Goal: Information Seeking & Learning: Learn about a topic

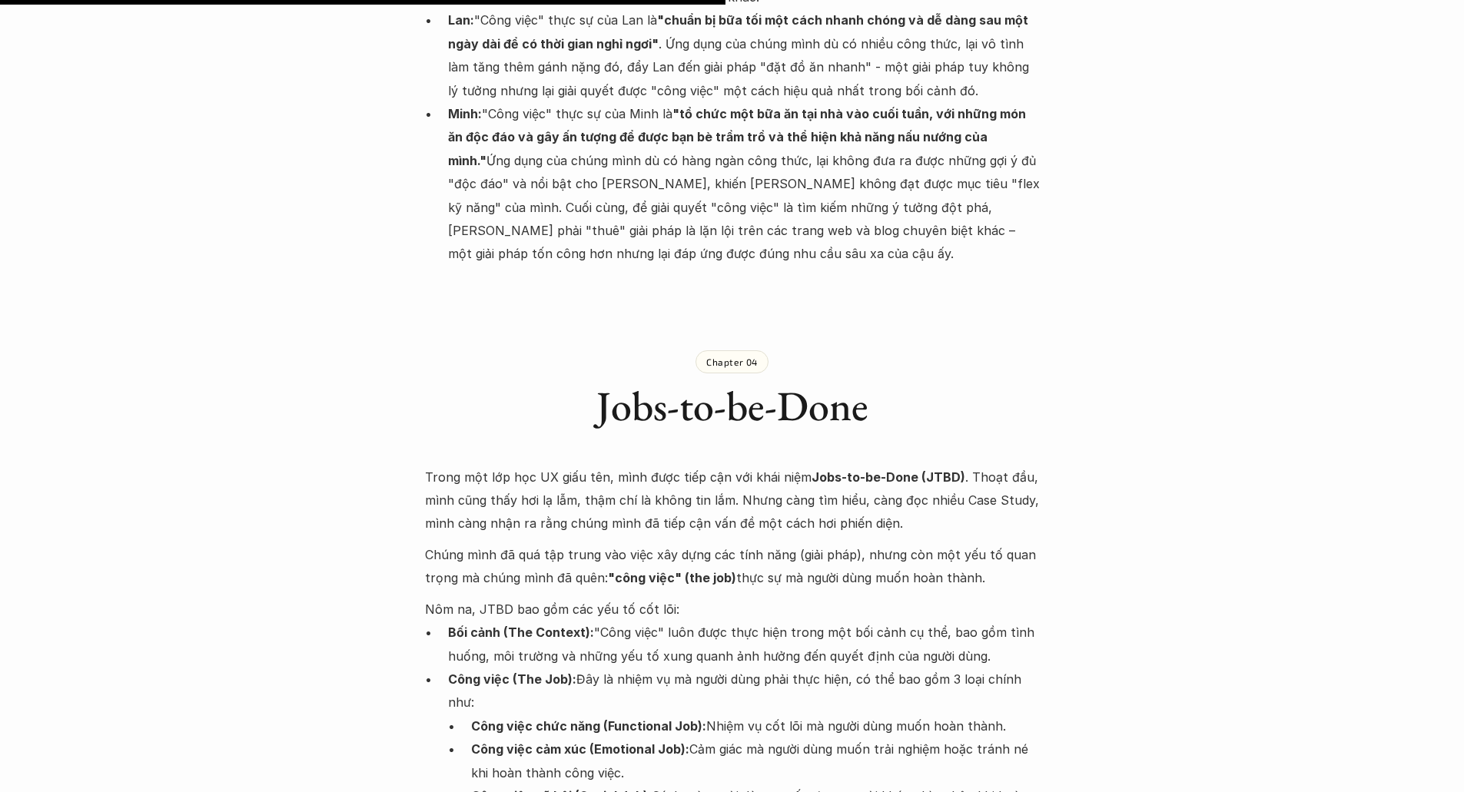
scroll to position [2427, 0]
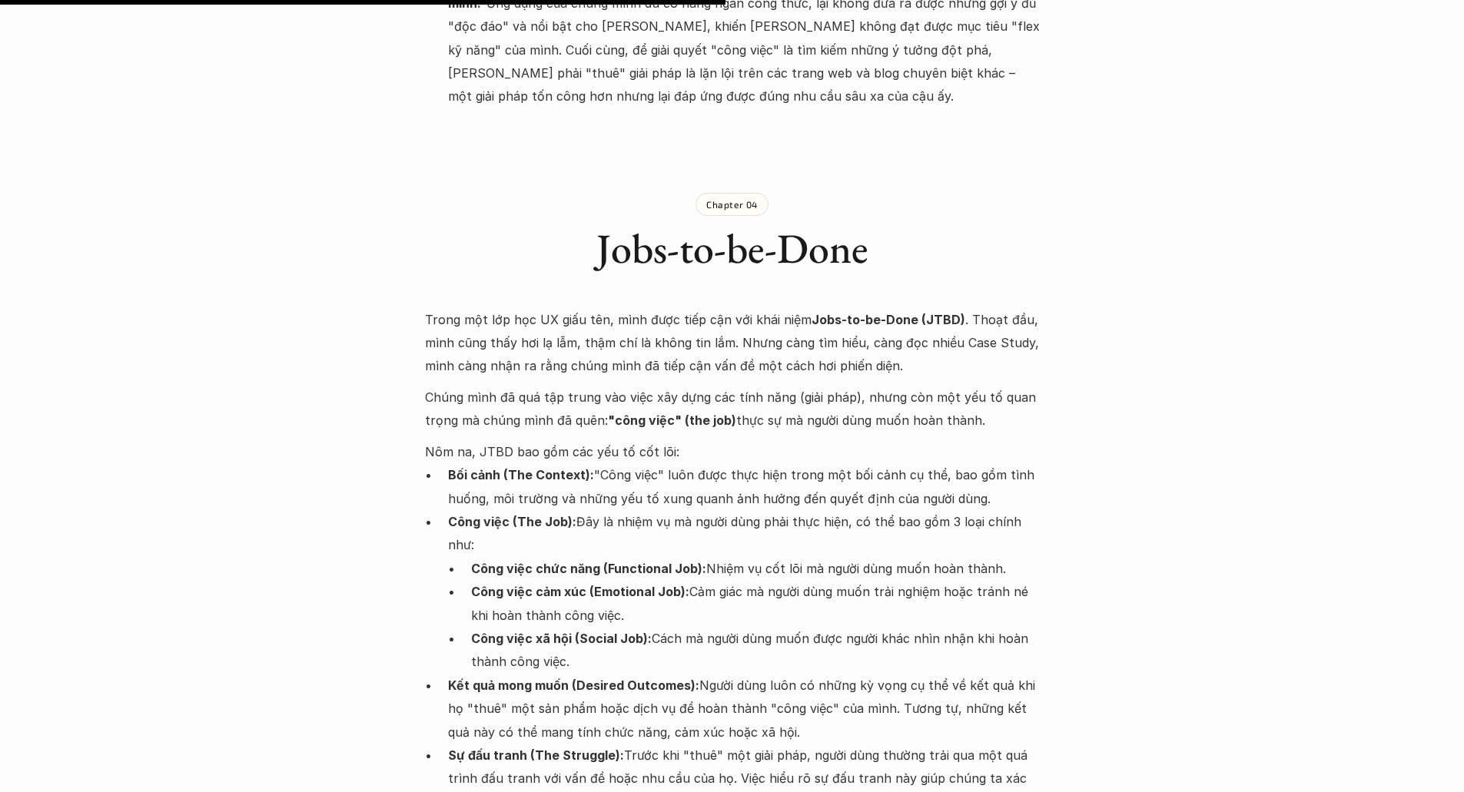
click at [1221, 591] on div "Lúa hóa kiến thức Jobs-to-be-done 🕔 28 thg 5, 2025 🧑‍🎓 Đàm Khánh Trong vài năm …" at bounding box center [732, 492] width 1464 height 5685
click at [1203, 599] on div "Lúa hóa kiến thức Jobs-to-be-done 🕔 28 thg 5, 2025 🧑‍🎓 Đàm Khánh Trong vài năm …" at bounding box center [732, 492] width 1464 height 5685
